Goal: Obtain resource: Obtain resource

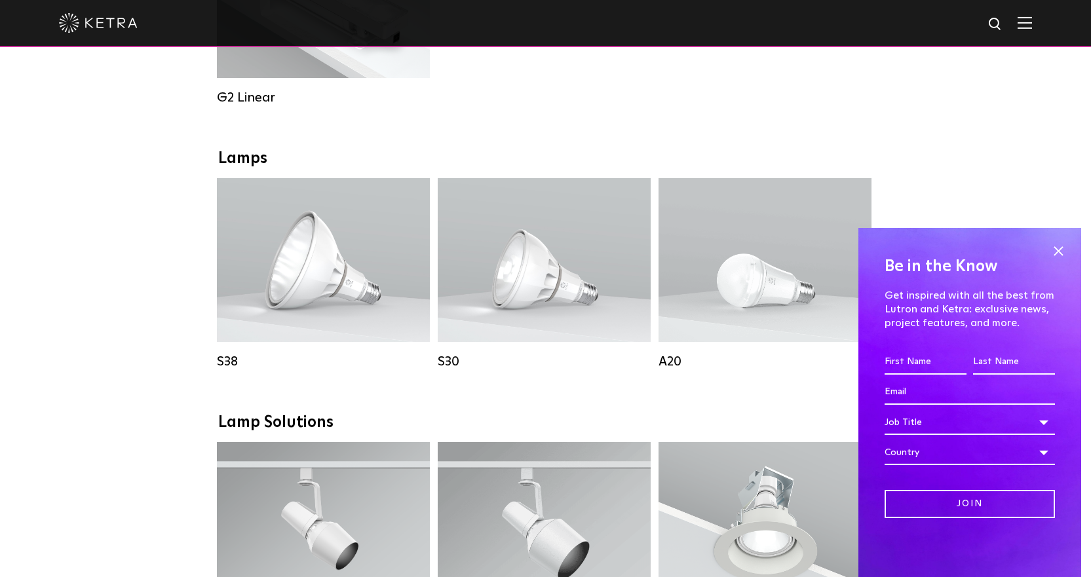
scroll to position [852, 0]
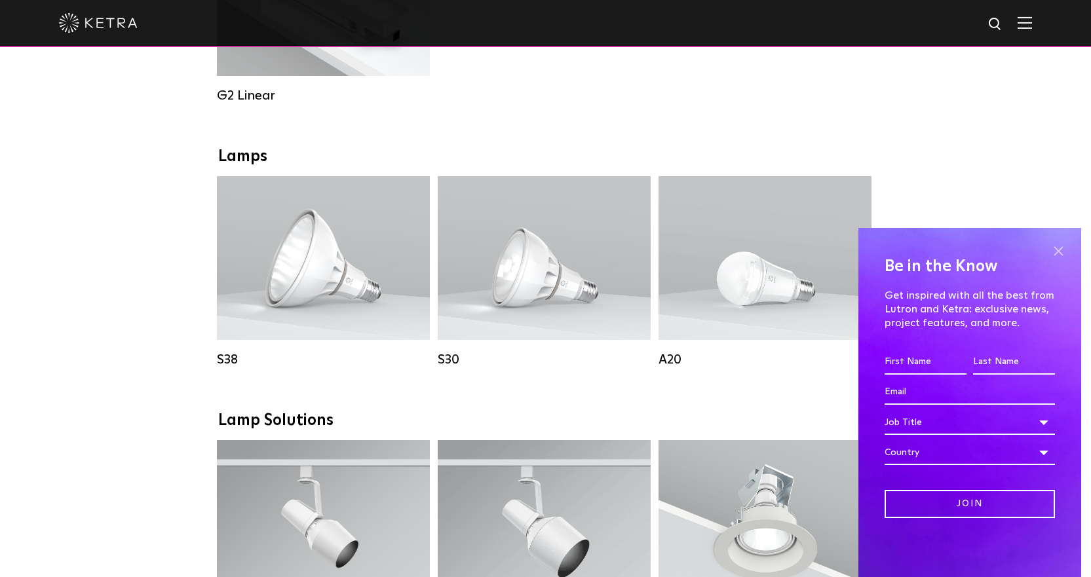
click at [1061, 249] on span at bounding box center [1058, 251] width 20 height 20
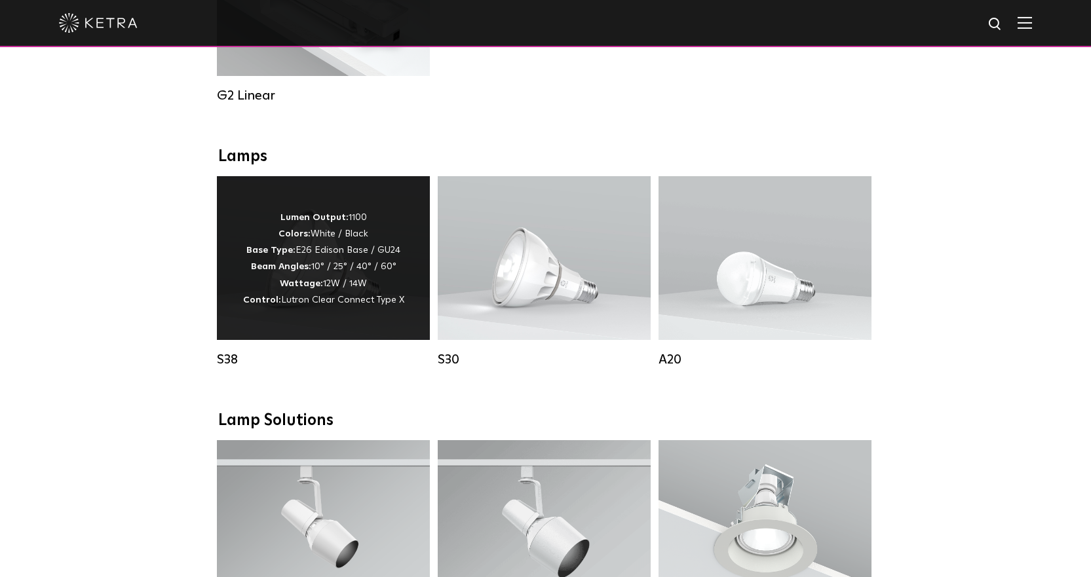
click at [358, 278] on p "Lumen Output: 1100 Colors: White / Black Base Type: E26 Edison Base / GU24 Beam…" at bounding box center [323, 259] width 161 height 99
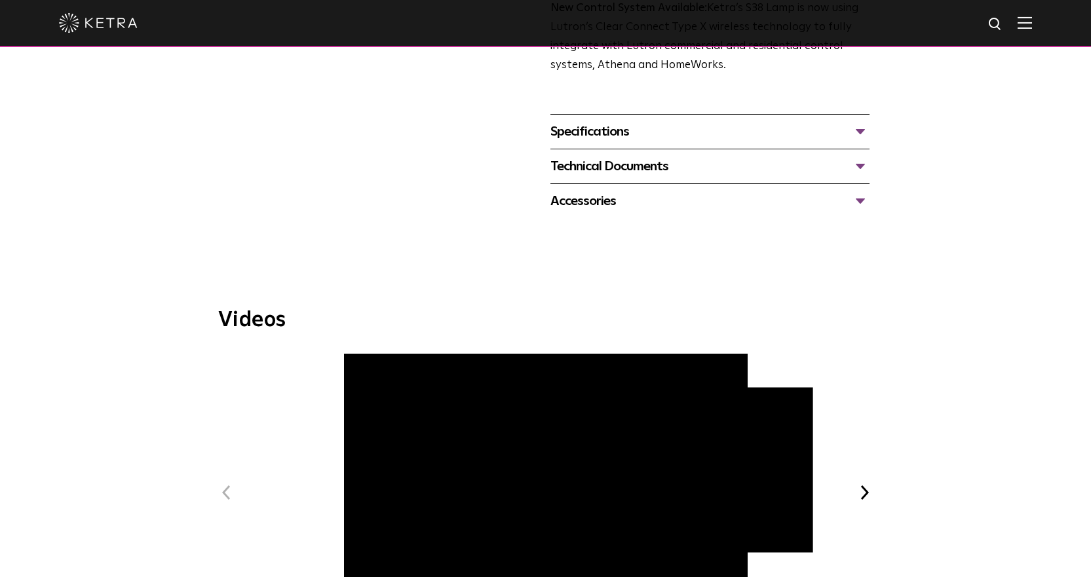
scroll to position [524, 0]
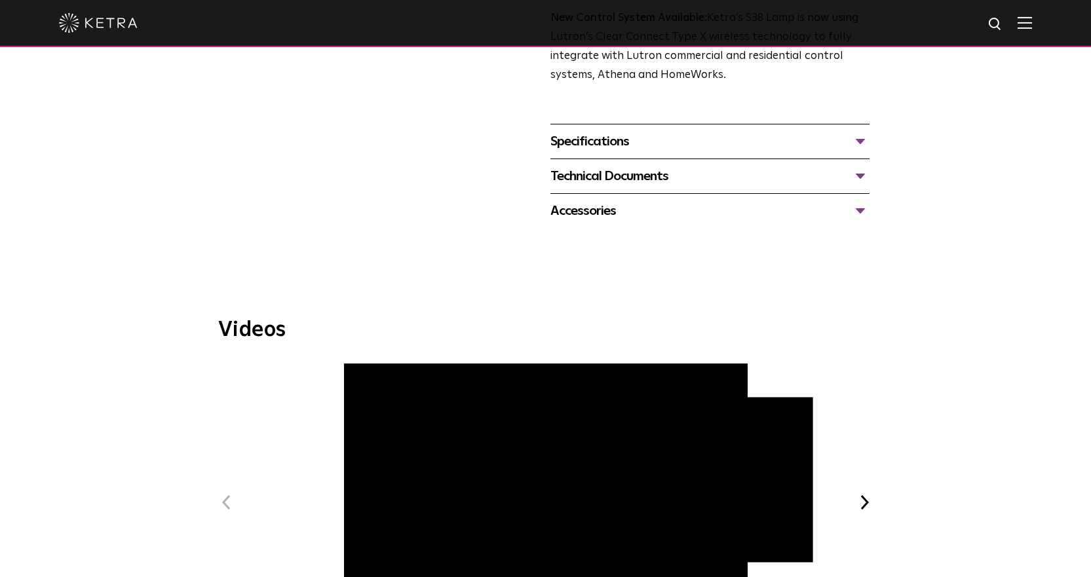
click at [864, 140] on div "Specifications" at bounding box center [709, 141] width 319 height 21
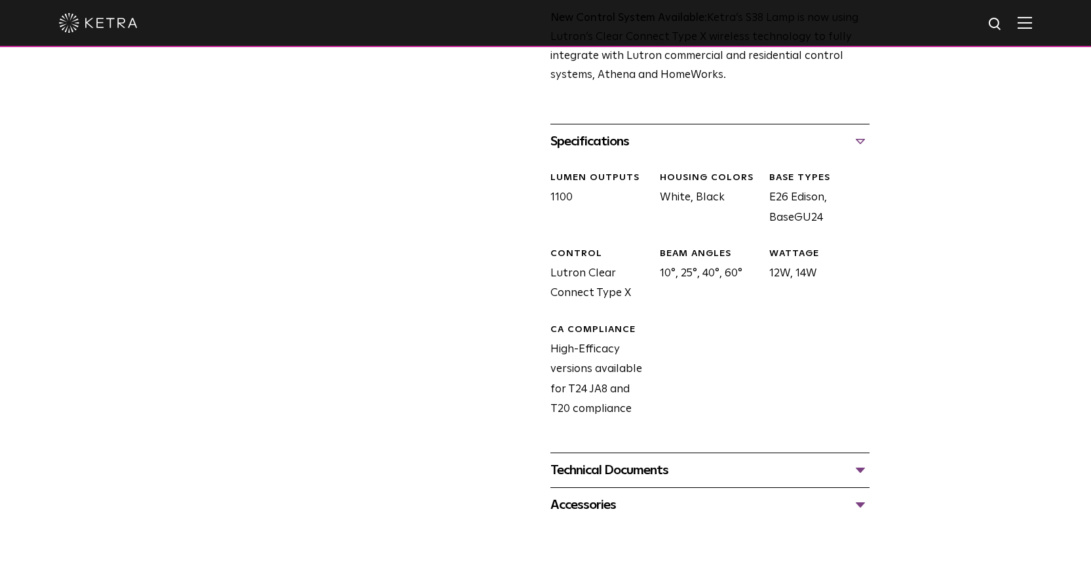
click at [862, 469] on div "Technical Documents" at bounding box center [709, 470] width 319 height 21
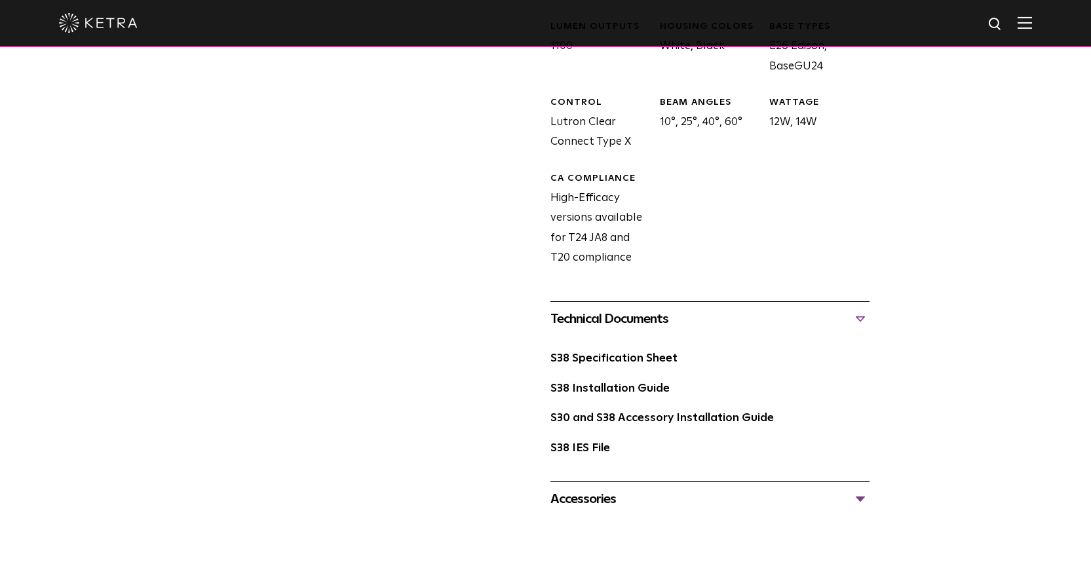
scroll to position [721, 0]
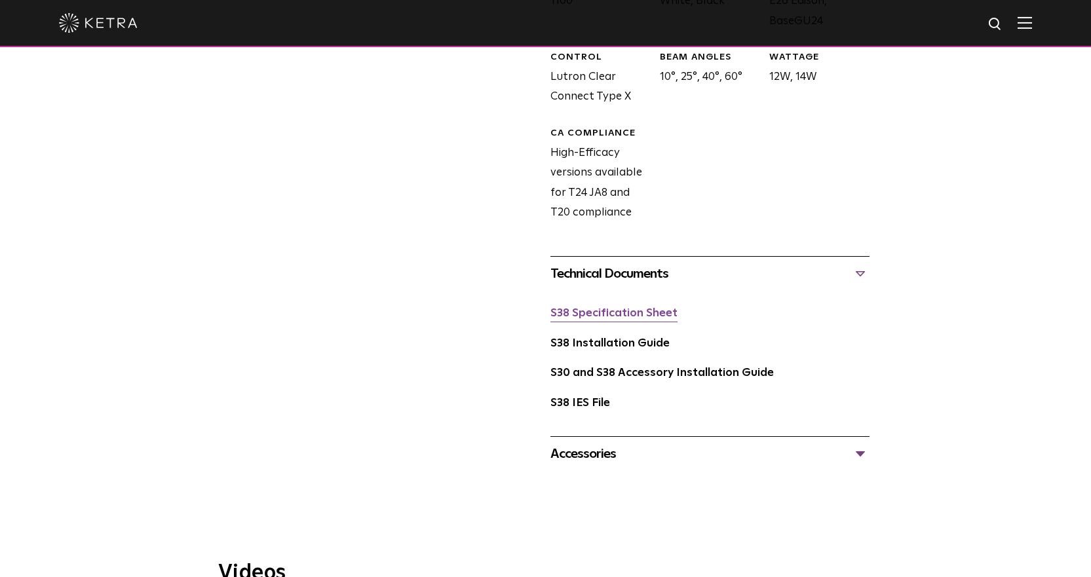
click at [633, 308] on link "S38 Specification Sheet" at bounding box center [613, 313] width 127 height 11
